Goal: Transaction & Acquisition: Purchase product/service

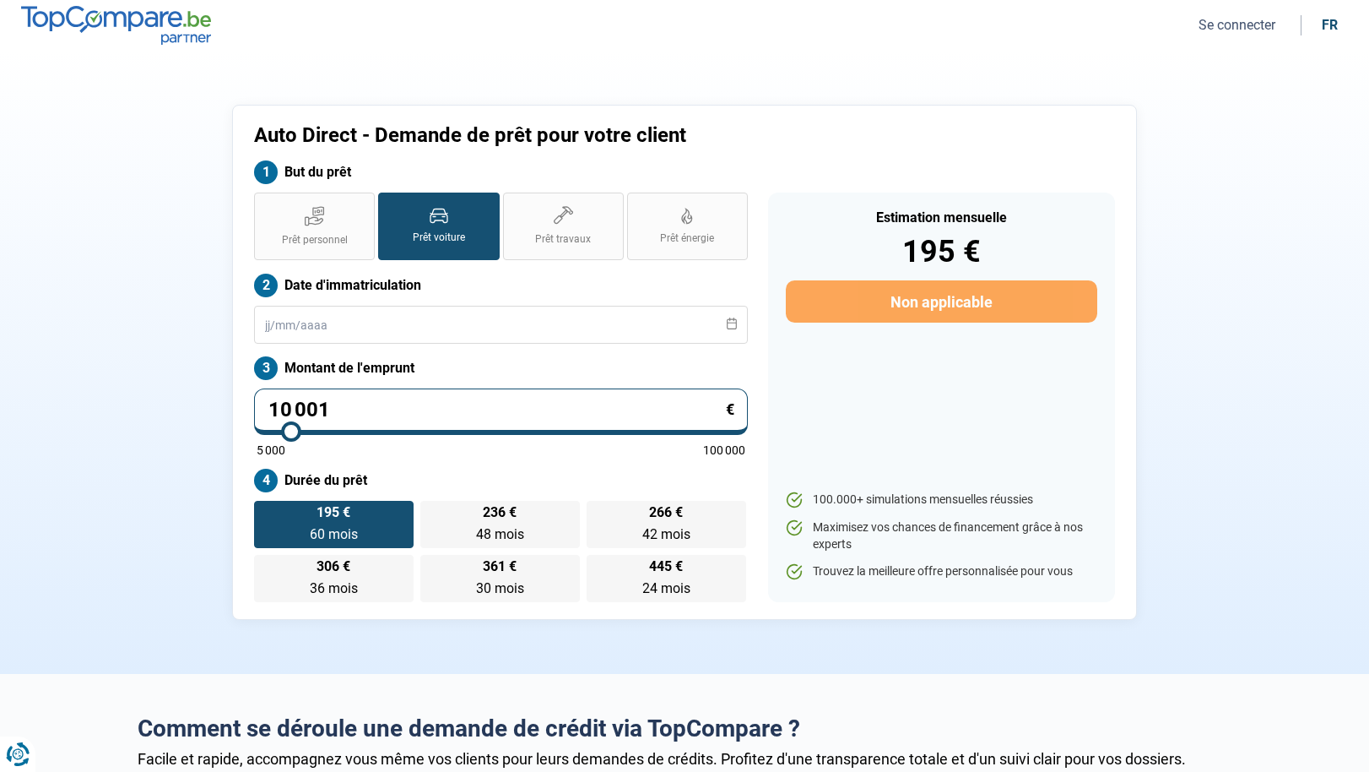
click at [1243, 25] on button "Se connecter" at bounding box center [1237, 25] width 87 height 18
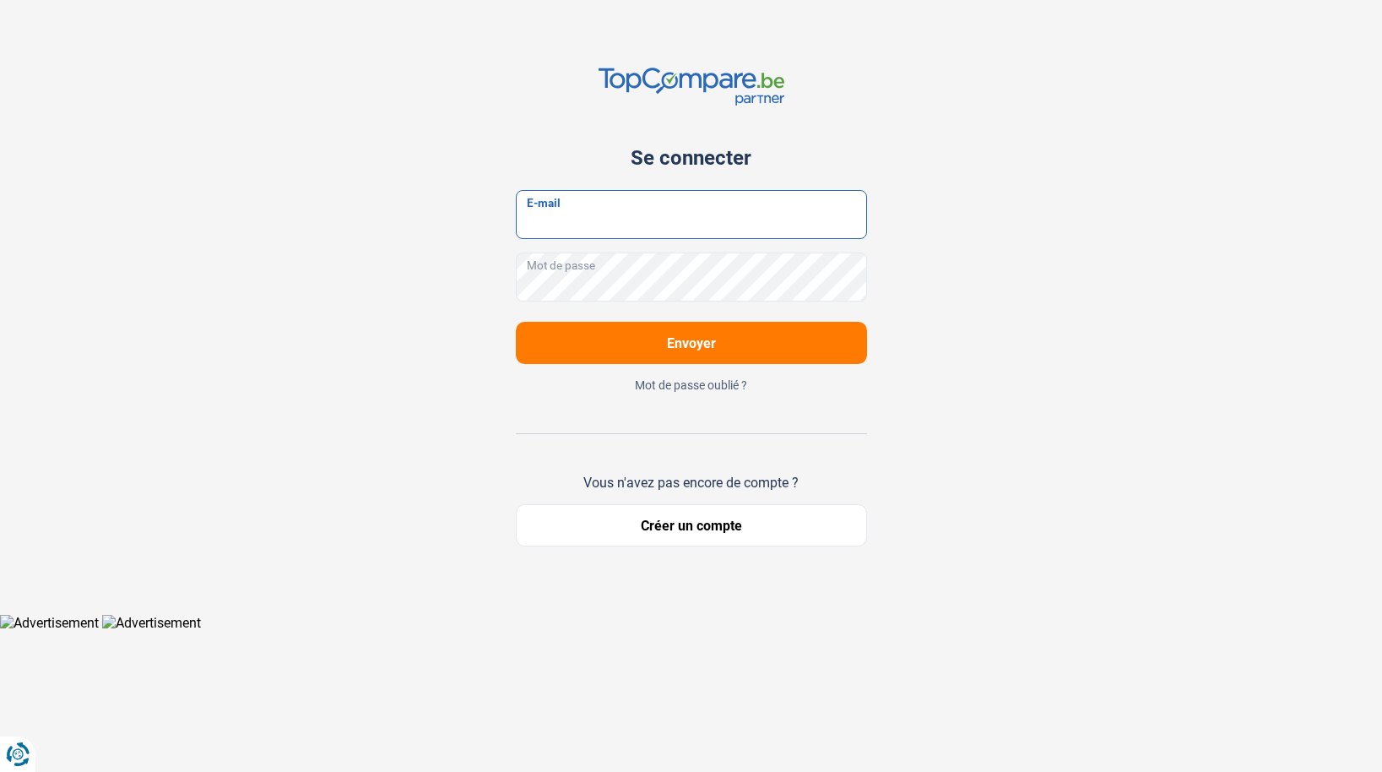
type input "[EMAIL_ADDRESS][DOMAIN_NAME]"
click at [628, 333] on button "Envoyer" at bounding box center [691, 343] width 351 height 42
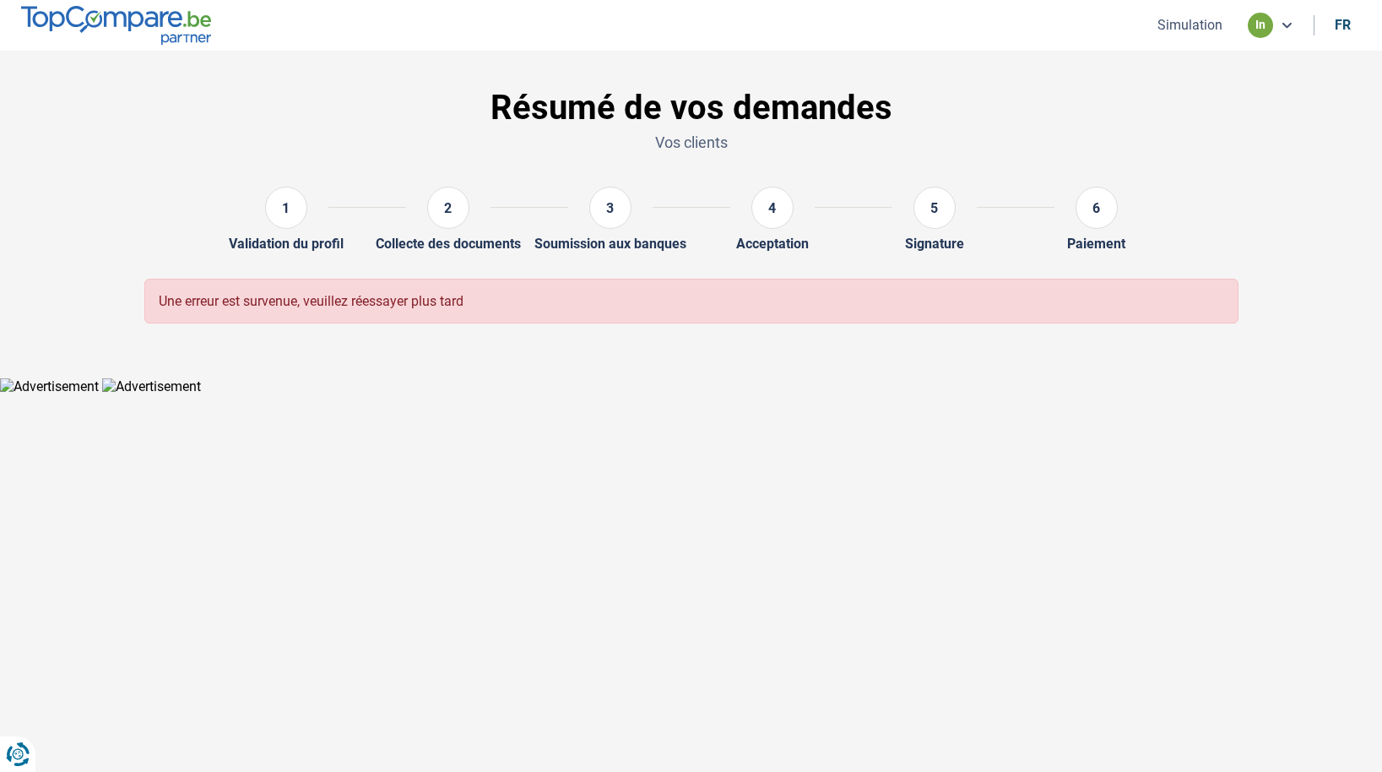
click at [1194, 23] on button "Simulation" at bounding box center [1189, 25] width 75 height 18
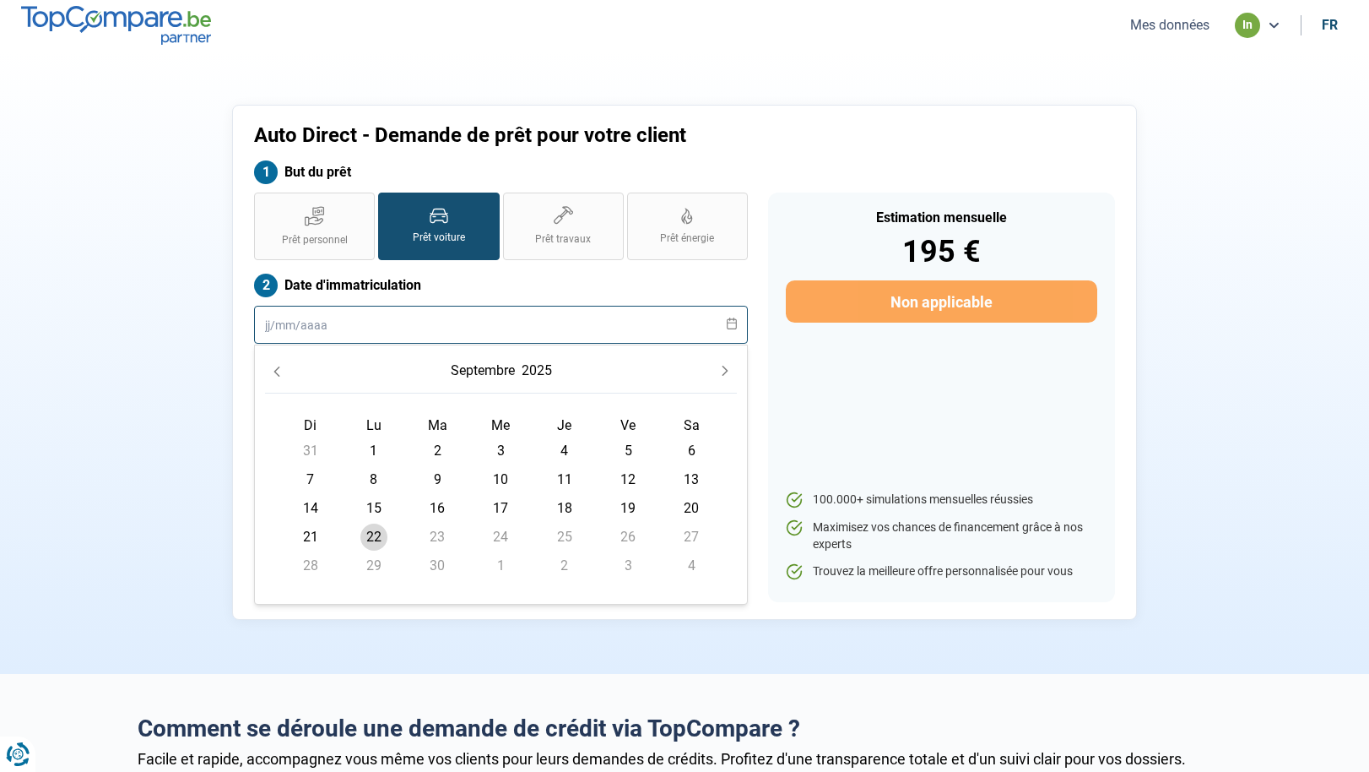
click at [306, 317] on input "text" at bounding box center [501, 325] width 494 height 38
click at [366, 538] on span "22" at bounding box center [373, 536] width 27 height 27
type input "[DATE]"
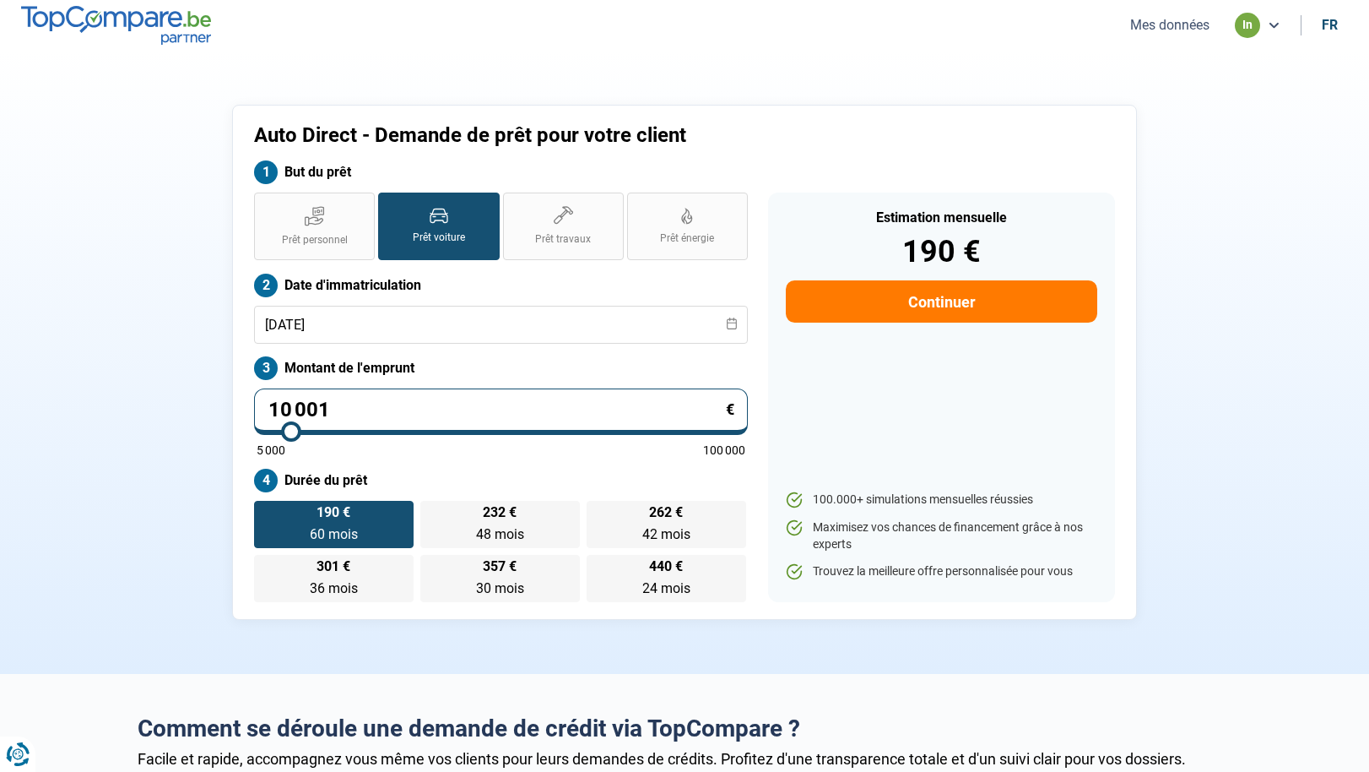
click at [176, 536] on div "Auto Direct - Demande de prêt pour votre client But du prêt Prêt personnel Prêt…" at bounding box center [684, 362] width 1114 height 515
drag, startPoint x: 14, startPoint y: 21, endPoint x: 84, endPoint y: 24, distance: 70.1
click at [84, 24] on nav "Mes données in fr" at bounding box center [684, 25] width 1369 height 51
click at [91, 120] on section "Auto Direct - Demande de prêt pour votre client But du prêt Prêt personnel Prêt…" at bounding box center [684, 362] width 1369 height 623
